Goal: Information Seeking & Learning: Learn about a topic

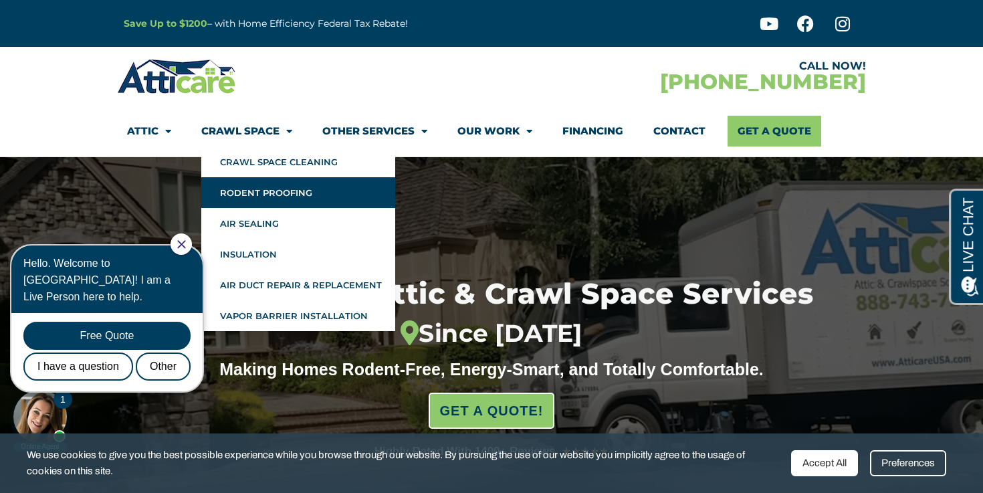
click at [297, 190] on link "Rodent Proofing" at bounding box center [298, 192] width 194 height 31
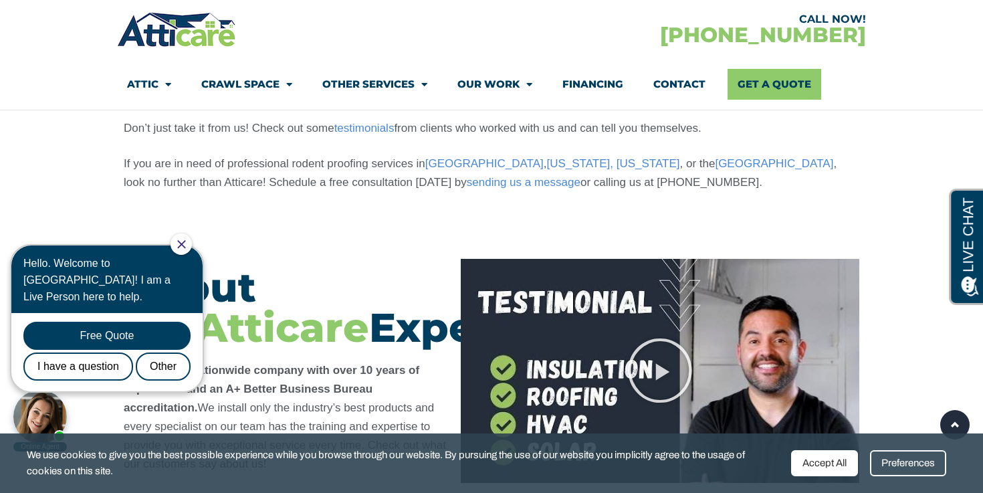
scroll to position [3781, 0]
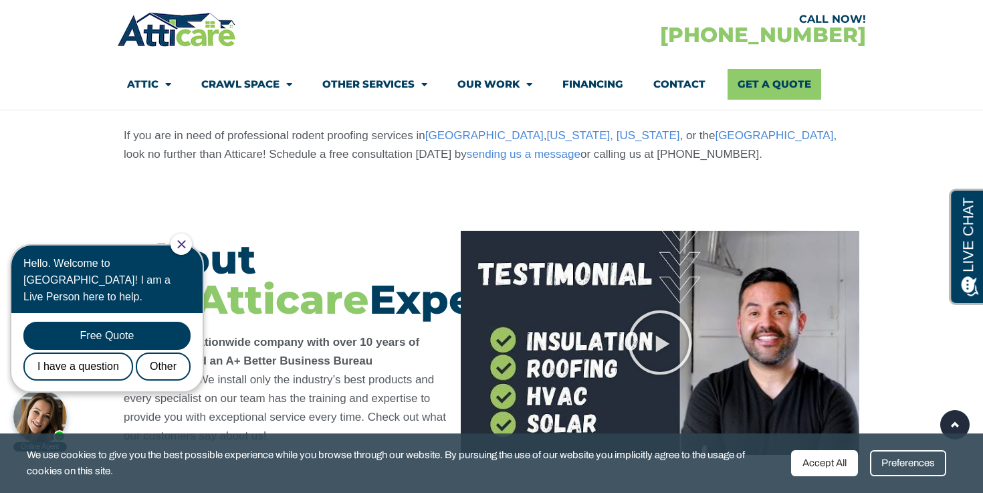
click at [185, 241] on icon "Close Chat" at bounding box center [181, 244] width 8 height 8
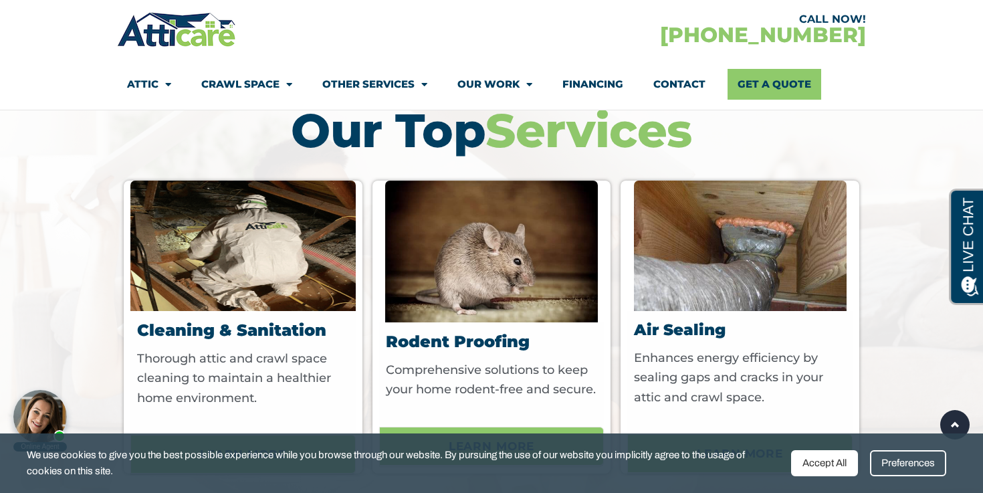
scroll to position [4855, 0]
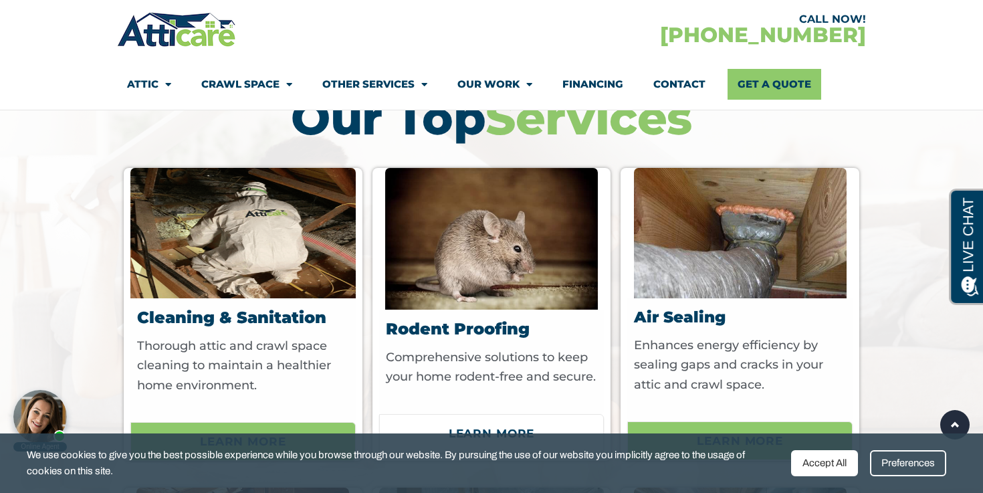
click at [519, 422] on span "Learn More" at bounding box center [492, 433] width 86 height 23
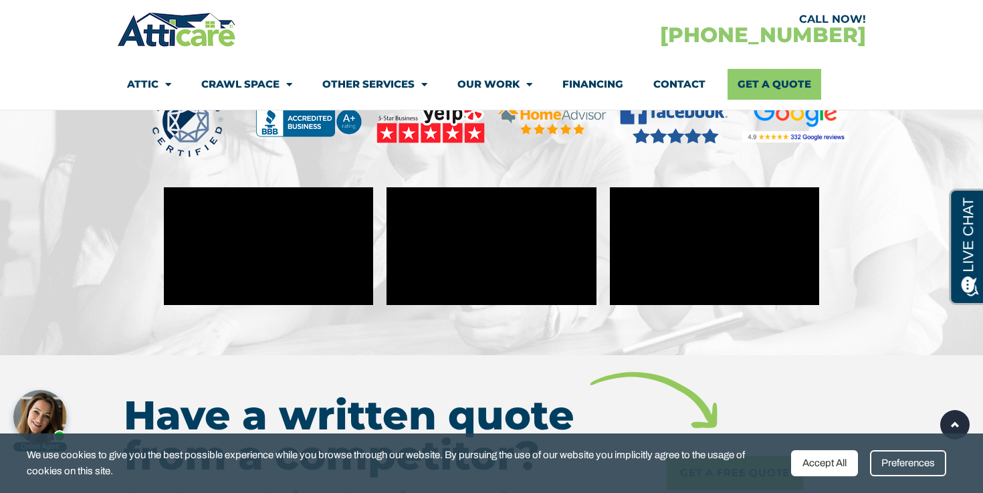
scroll to position [6216, 0]
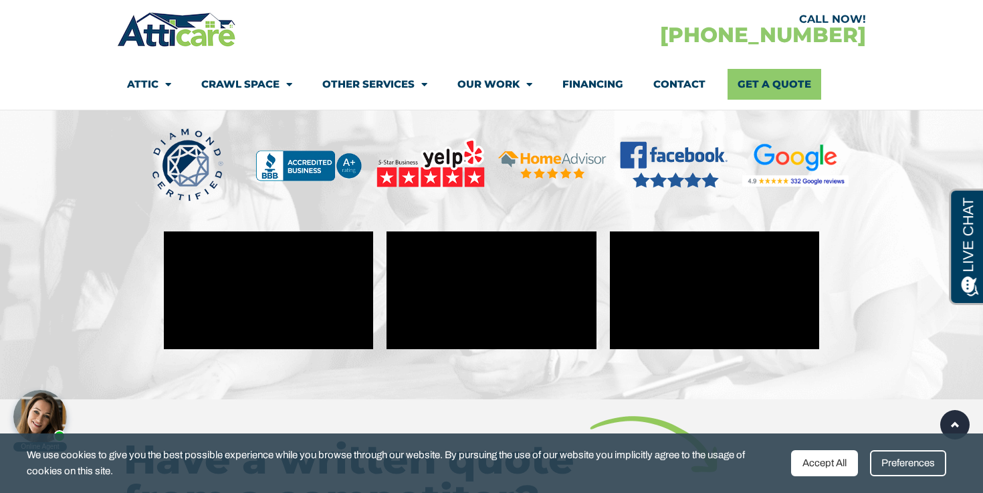
click at [231, 29] on img at bounding box center [177, 29] width 120 height 39
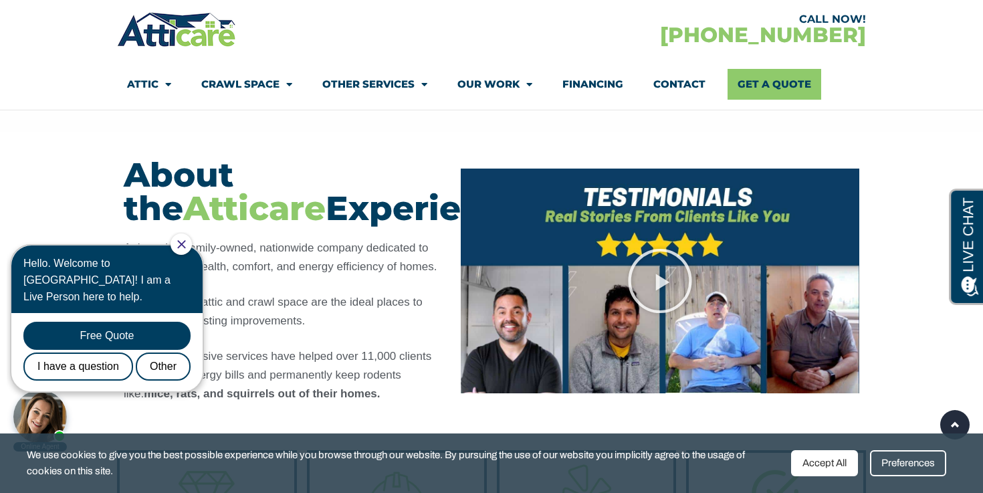
scroll to position [1021, 0]
